Goal: Check status: Check status

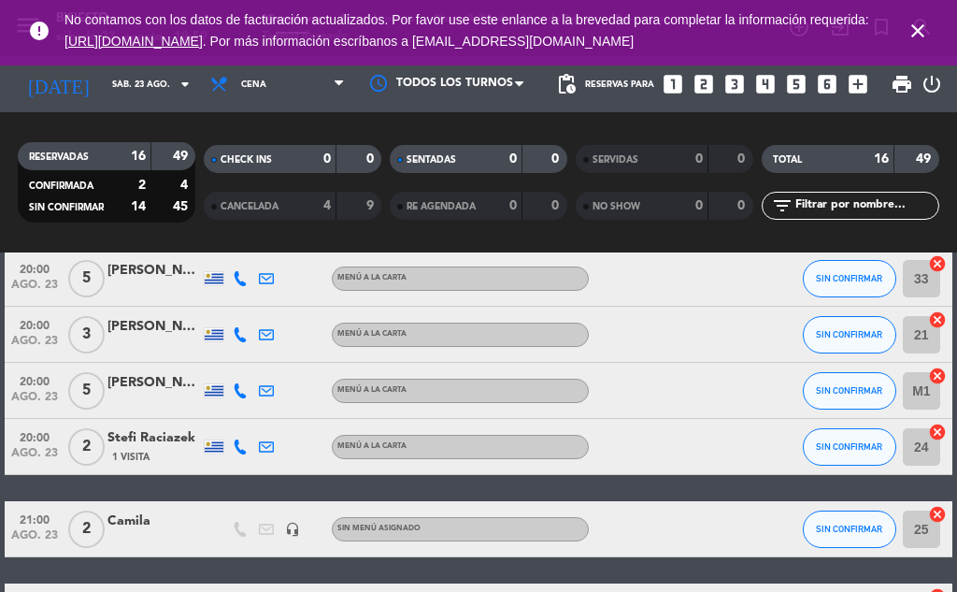
scroll to position [144, 0]
click at [265, 393] on icon at bounding box center [266, 390] width 15 height 15
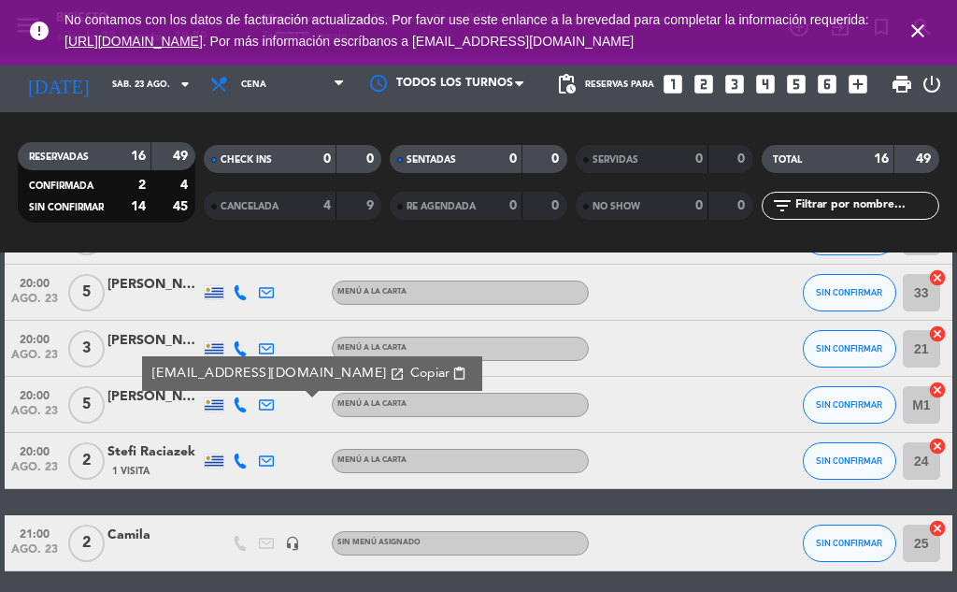
scroll to position [131, 0]
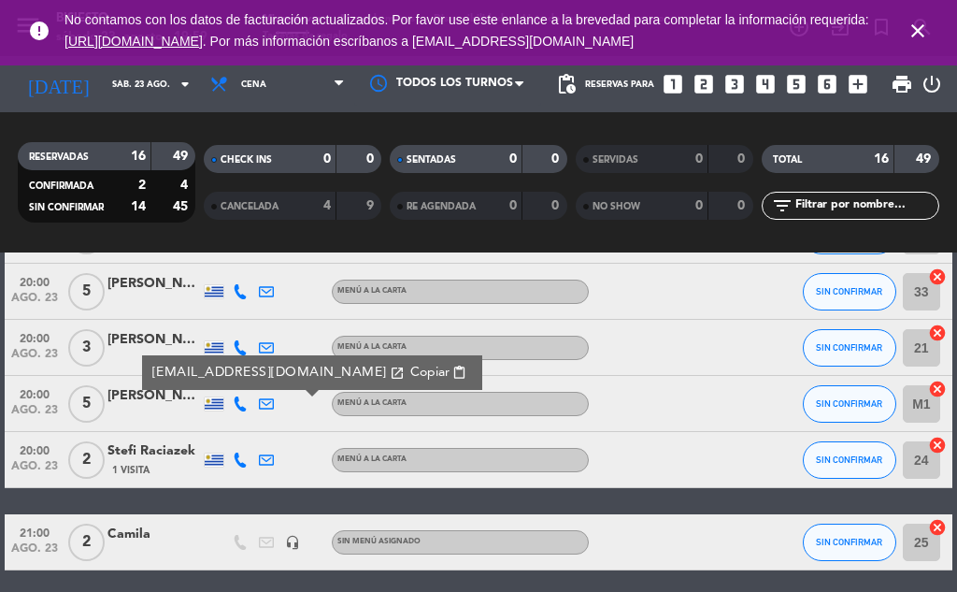
click at [690, 435] on div at bounding box center [667, 459] width 157 height 55
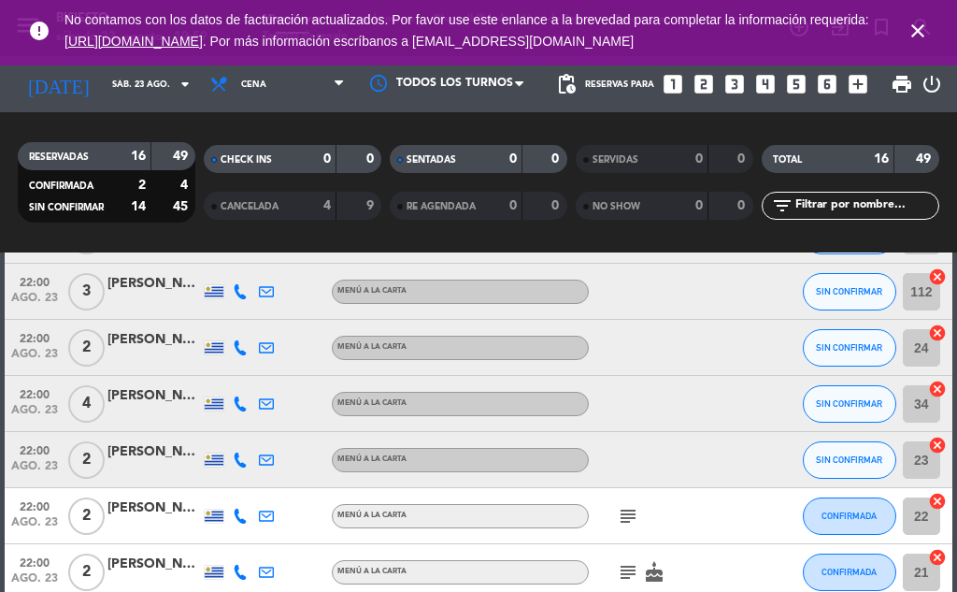
scroll to position [571, 0]
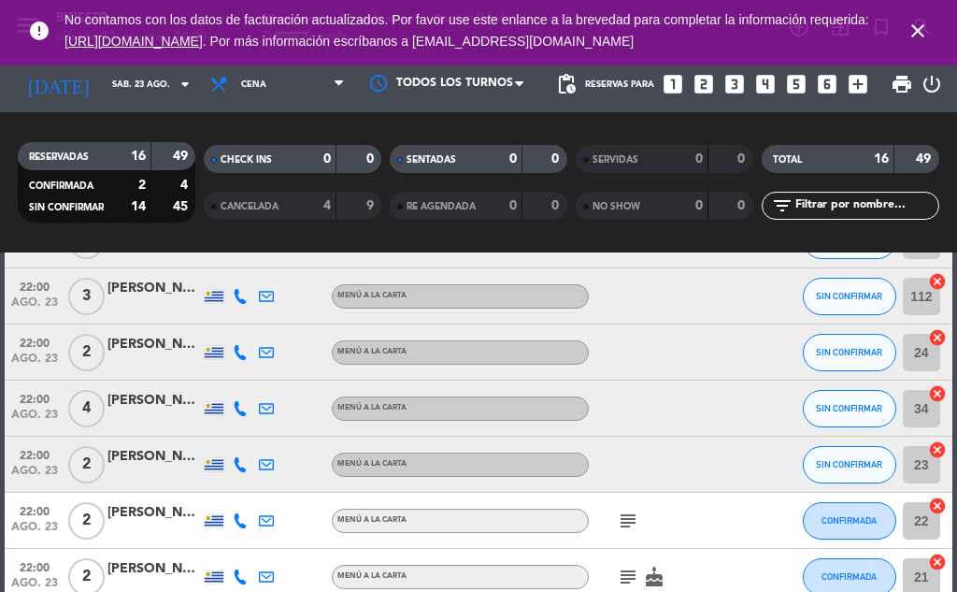
click at [264, 407] on icon at bounding box center [266, 408] width 15 height 15
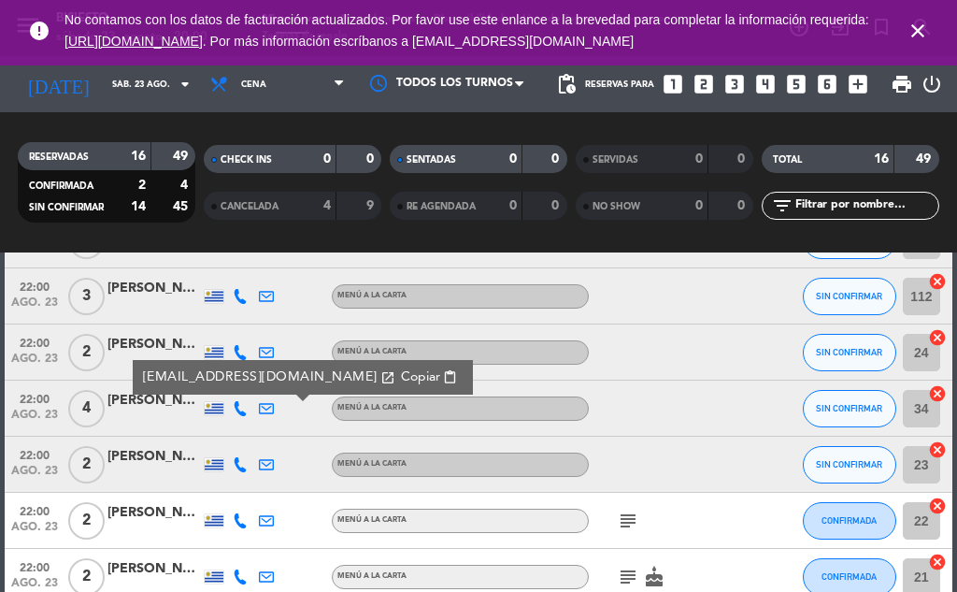
click at [265, 463] on icon at bounding box center [266, 464] width 15 height 15
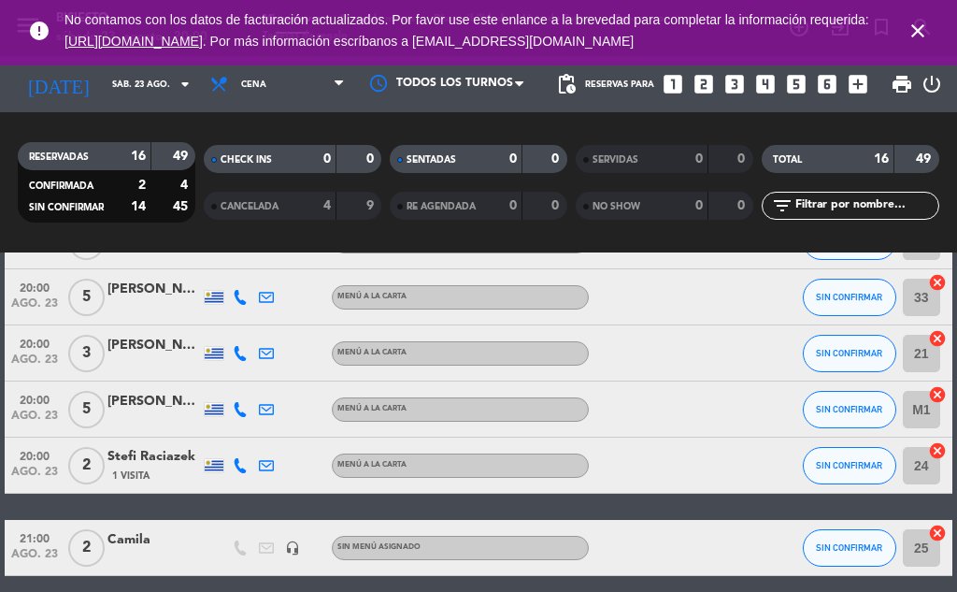
scroll to position [0, 0]
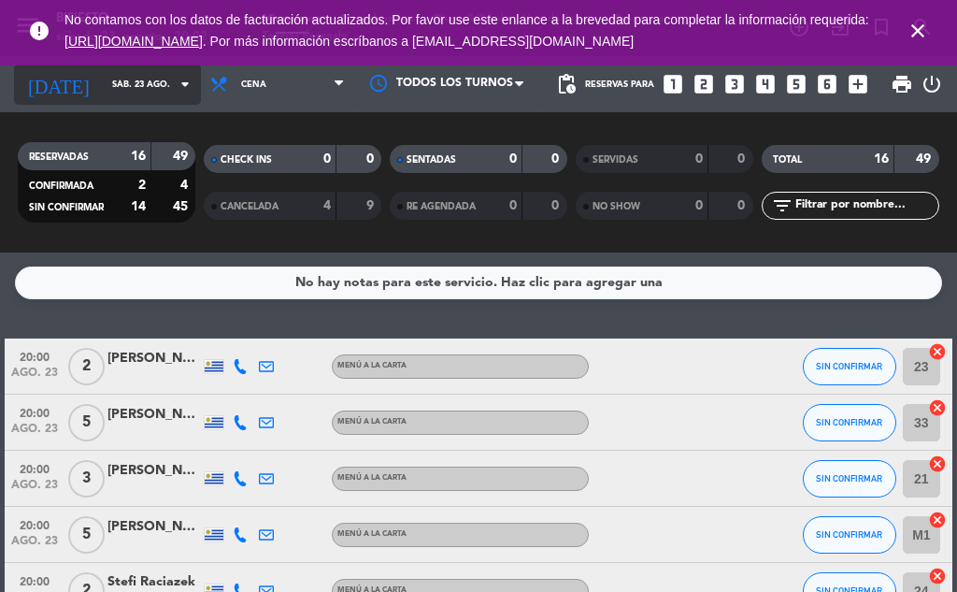
click at [107, 85] on input "sáb. 23 ago." at bounding box center [164, 84] width 122 height 29
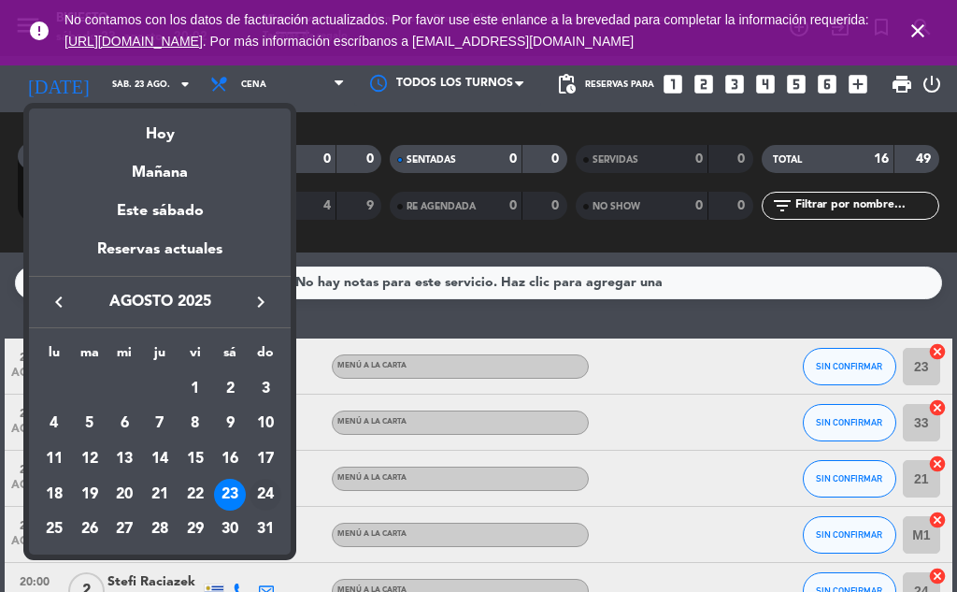
click at [267, 486] on div "24" at bounding box center [266, 494] width 32 height 32
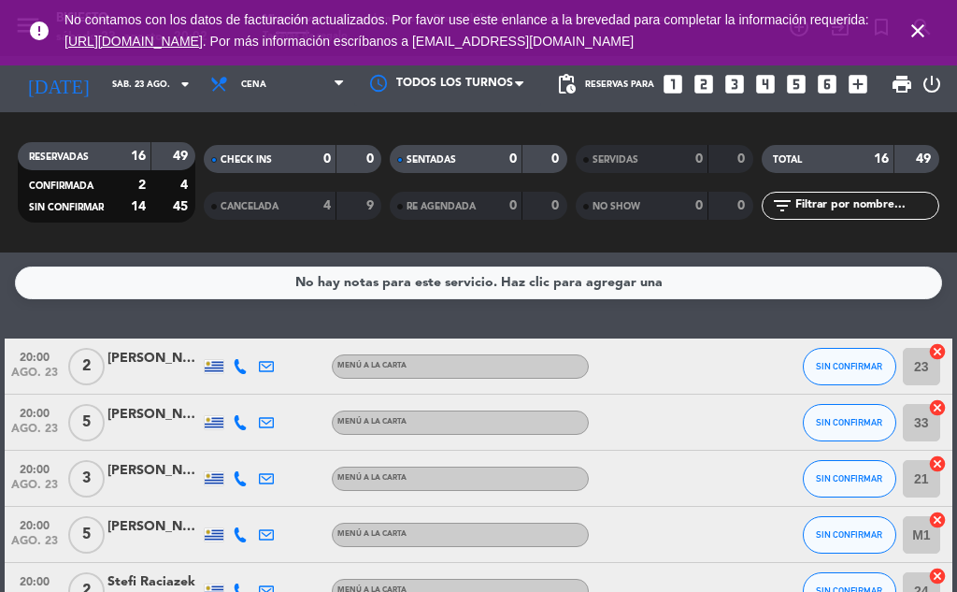
type input "dom. 24 ago."
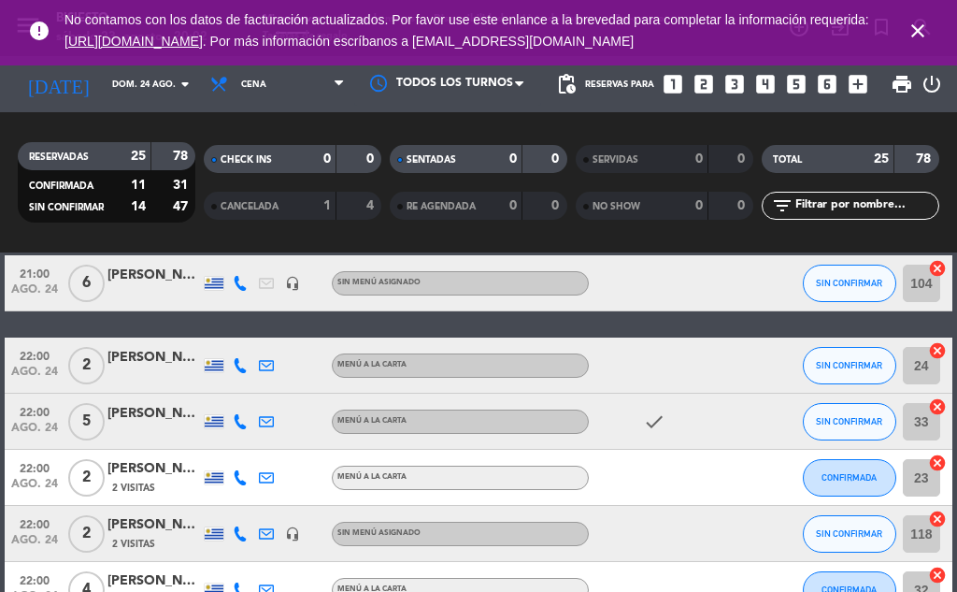
scroll to position [781, 0]
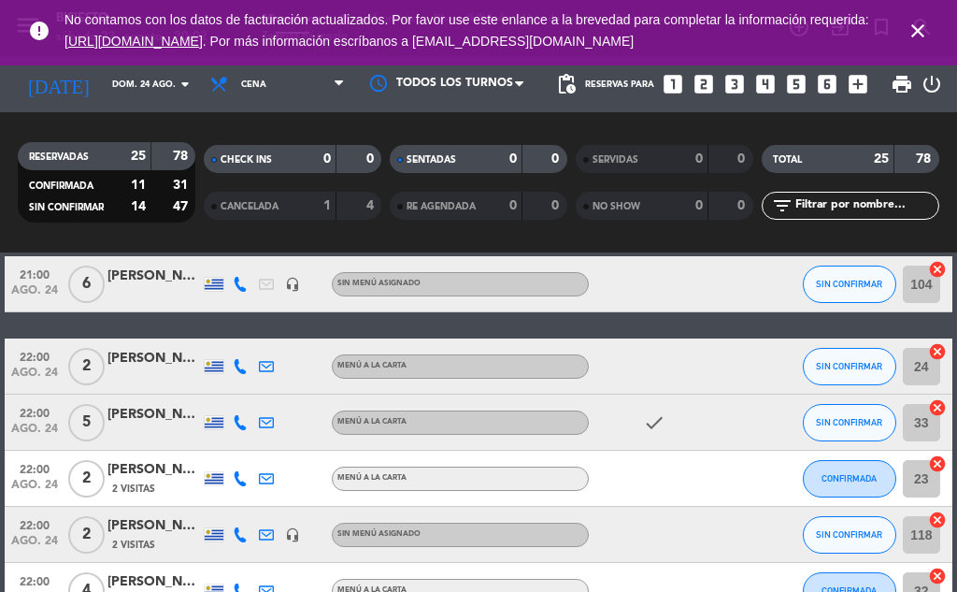
click at [240, 285] on icon at bounding box center [240, 284] width 15 height 15
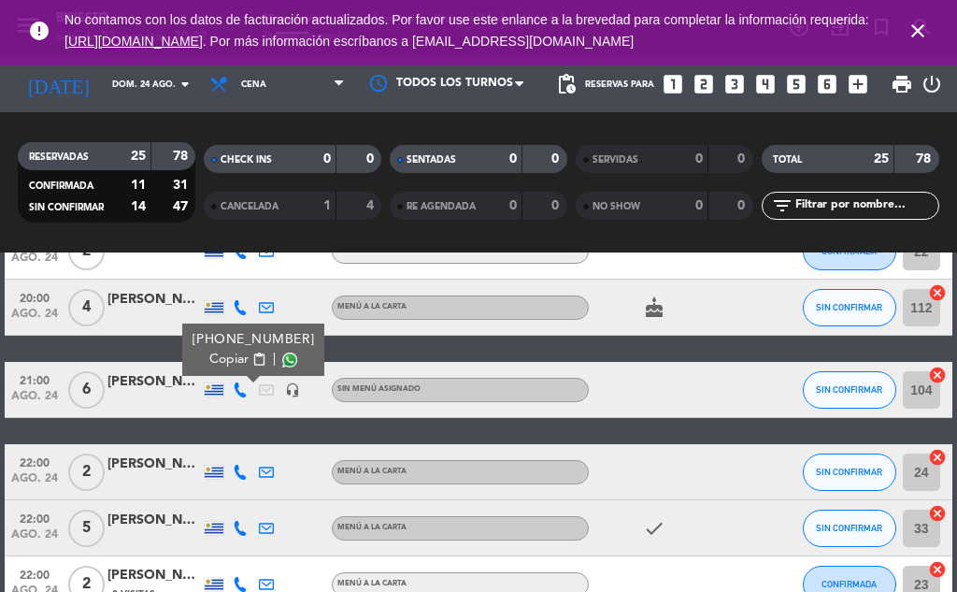
scroll to position [667, 0]
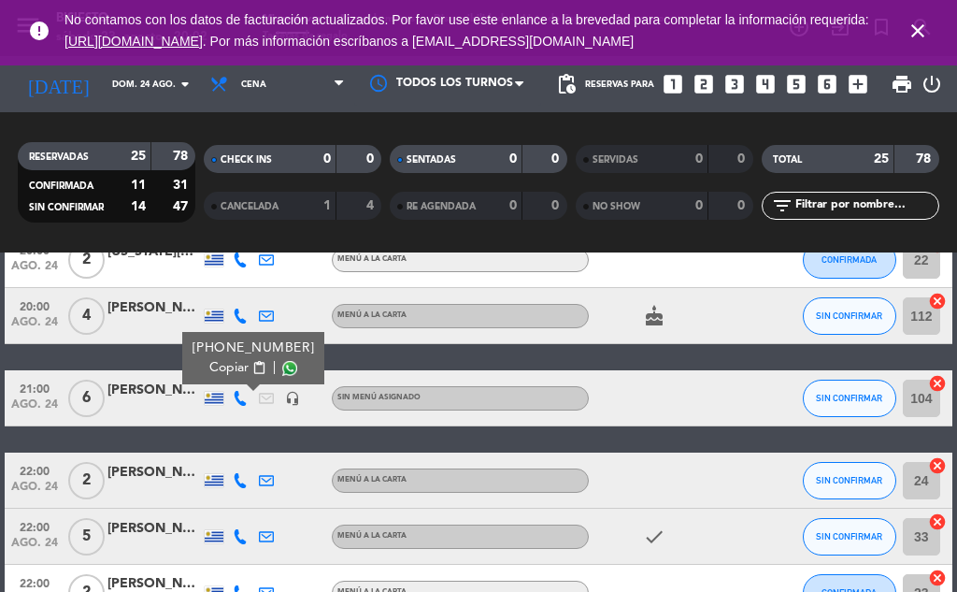
click at [206, 433] on div "20:00 ago. 24 3 [PERSON_NAME] MENÚ A LA CARTA subject CONFIRMADA 21 cancel 20:0…" at bounding box center [479, 398] width 948 height 1454
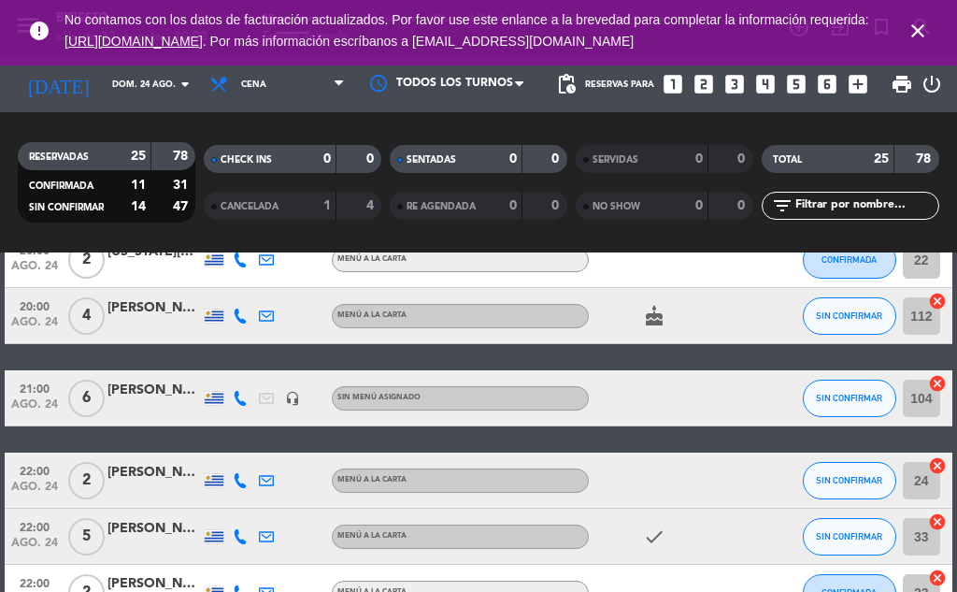
click at [239, 405] on icon at bounding box center [240, 398] width 15 height 15
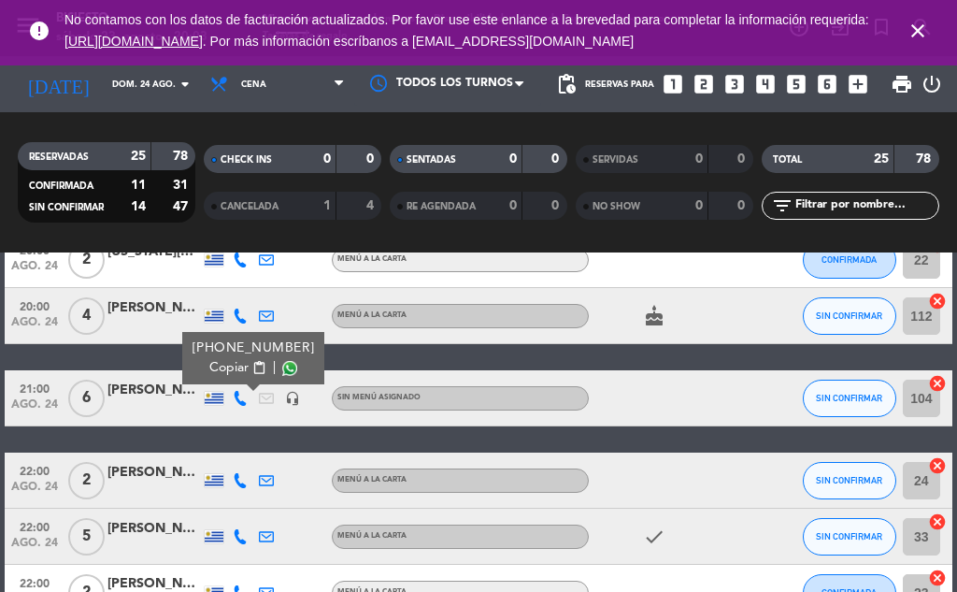
click at [635, 398] on div at bounding box center [667, 397] width 157 height 55
